Goal: Find specific page/section: Find specific page/section

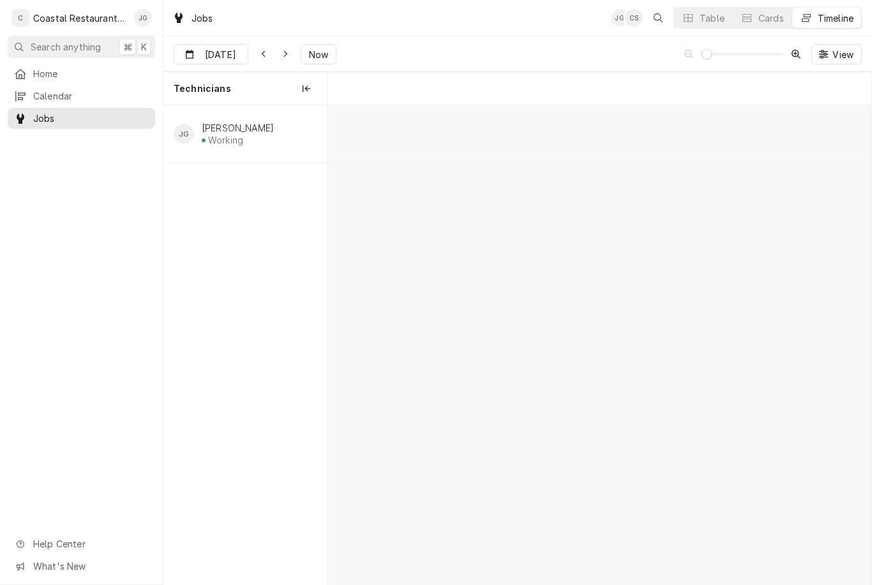
scroll to position [0, 6443]
click at [489, 128] on div "Dynamic Content Wrapper" at bounding box center [565, 133] width 13363 height 57
click at [500, 139] on div "Dynamic Content Wrapper" at bounding box center [565, 133] width 13363 height 57
click at [493, 133] on div "Dynamic Content Wrapper" at bounding box center [565, 133] width 13363 height 57
click at [498, 128] on div "Dynamic Content Wrapper" at bounding box center [565, 133] width 13363 height 57
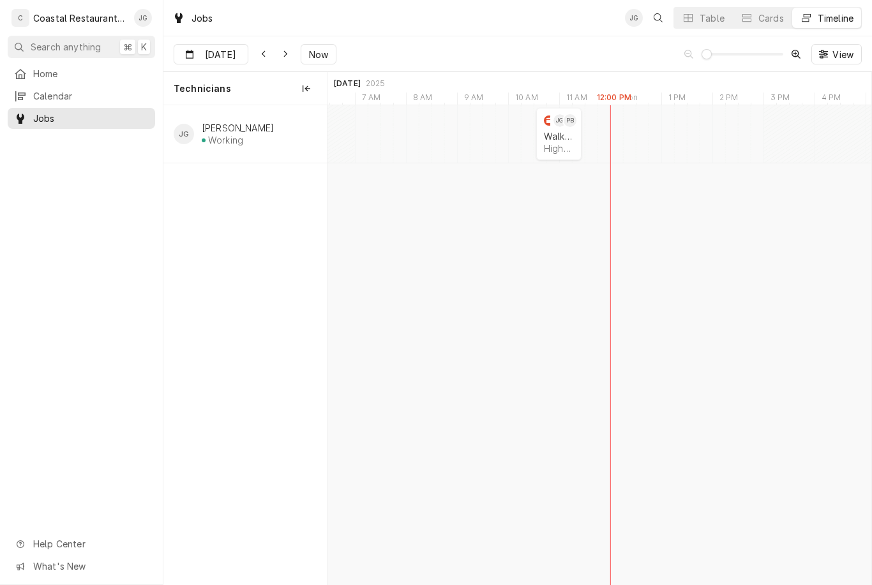
click at [57, 78] on div "Home" at bounding box center [81, 74] width 142 height 16
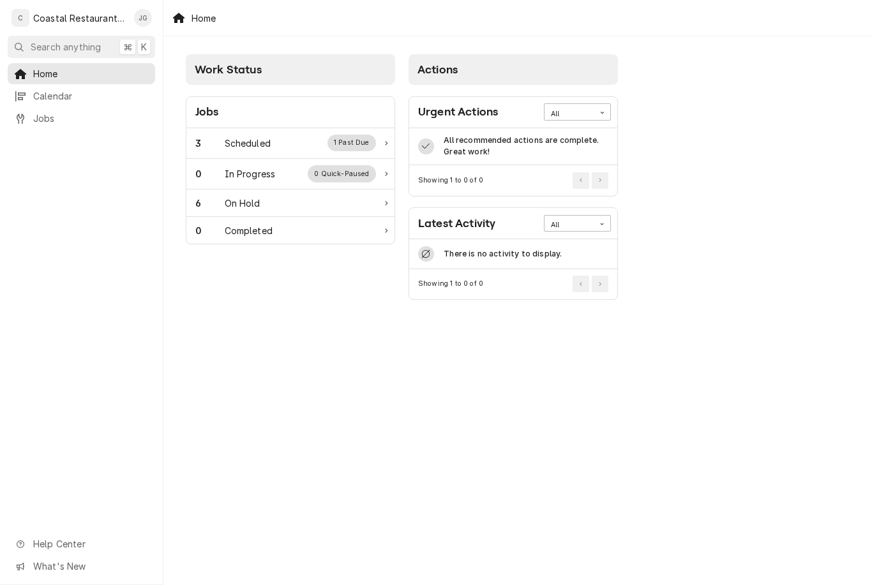
click at [257, 140] on div "Scheduled" at bounding box center [248, 143] width 46 height 13
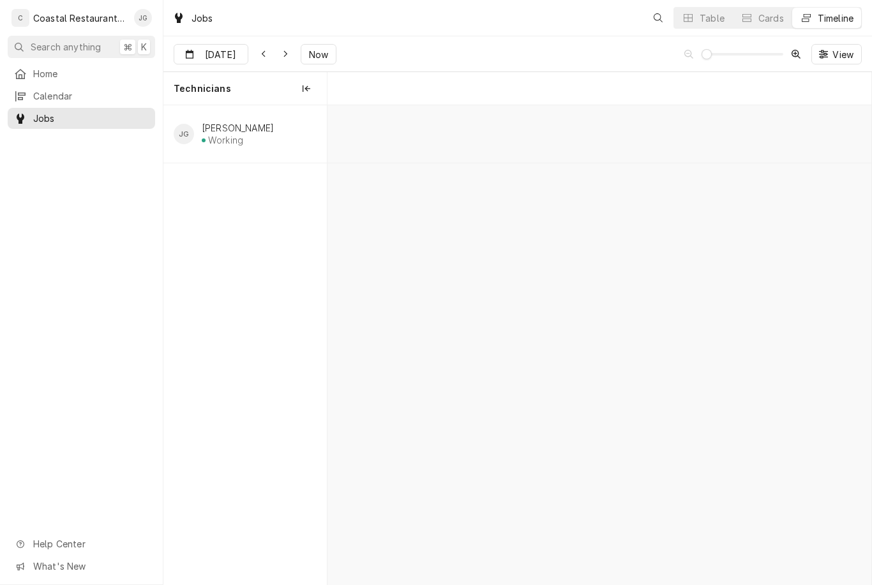
scroll to position [0, 10770]
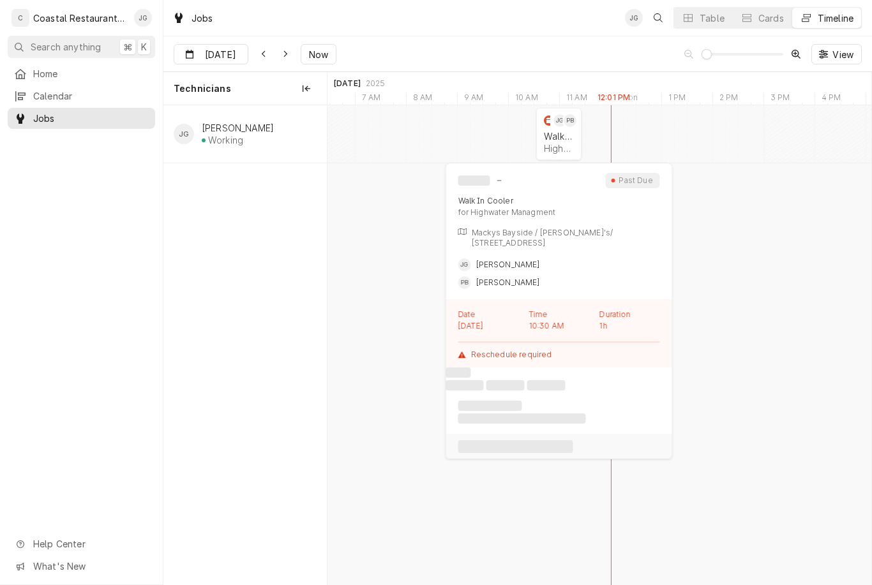
click at [571, 133] on div "Walk In Cooler" at bounding box center [559, 136] width 30 height 11
